Goal: Transaction & Acquisition: Purchase product/service

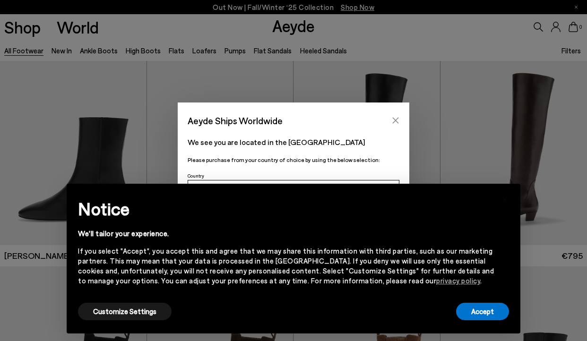
click at [395, 119] on icon "Close" at bounding box center [396, 121] width 8 height 8
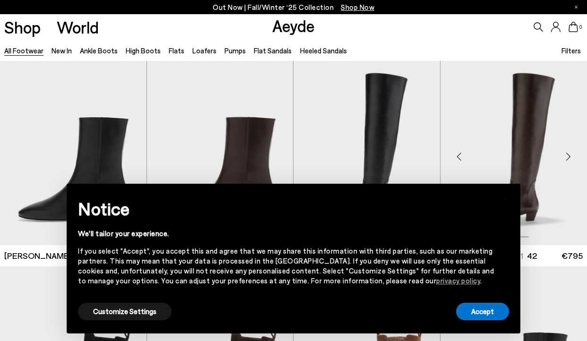
click at [447, 62] on img "1 / 6" at bounding box center [514, 153] width 147 height 184
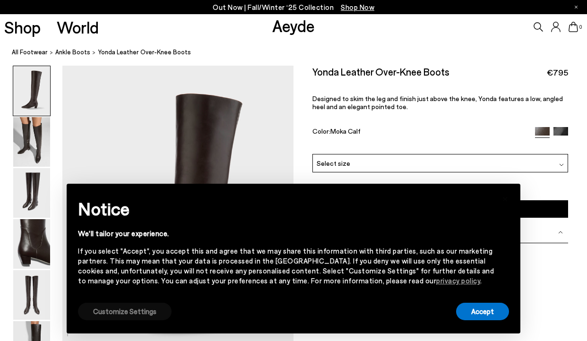
click at [108, 316] on button "Customize Settings" at bounding box center [125, 311] width 94 height 17
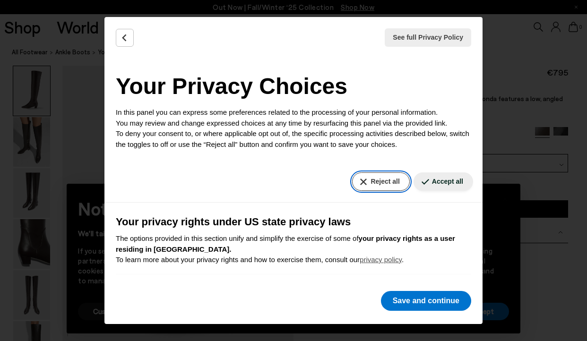
click at [362, 179] on button "Reject all" at bounding box center [380, 182] width 57 height 18
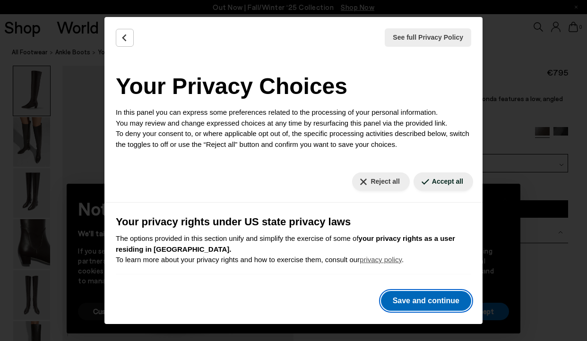
click at [414, 306] on button "Save and continue" at bounding box center [426, 301] width 90 height 20
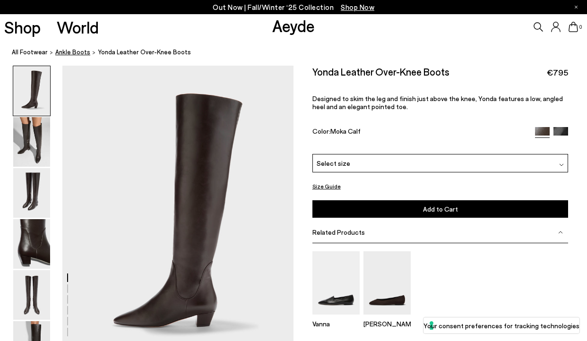
click at [58, 52] on span "ankle boots" at bounding box center [72, 52] width 35 height 8
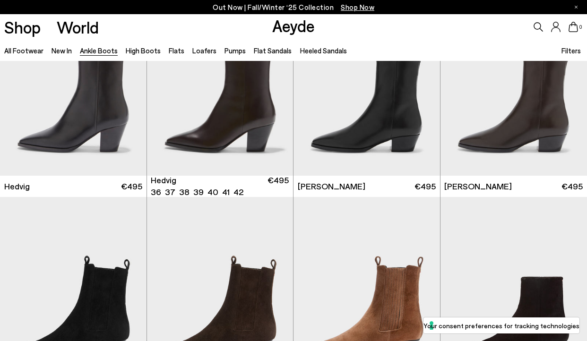
scroll to position [276, 0]
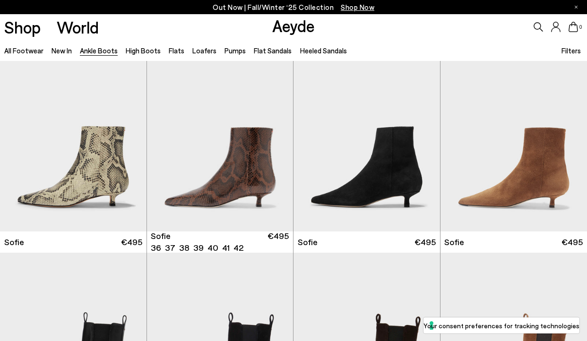
scroll to position [835, 0]
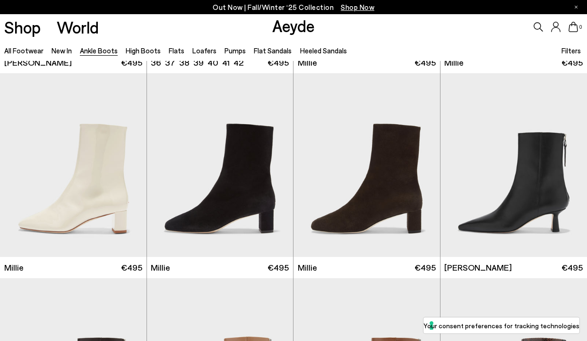
scroll to position [1632, 0]
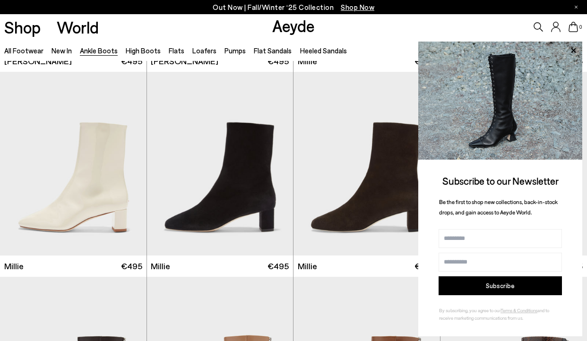
click at [372, 35] on div "Shop World Aeyde 0" at bounding box center [293, 27] width 587 height 26
click at [571, 50] on icon at bounding box center [573, 50] width 12 height 12
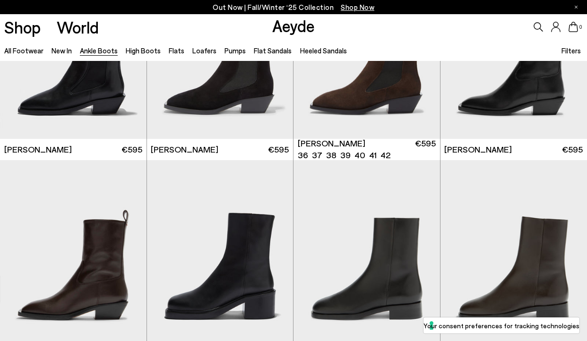
scroll to position [2570, 0]
